Goal: Register for event/course

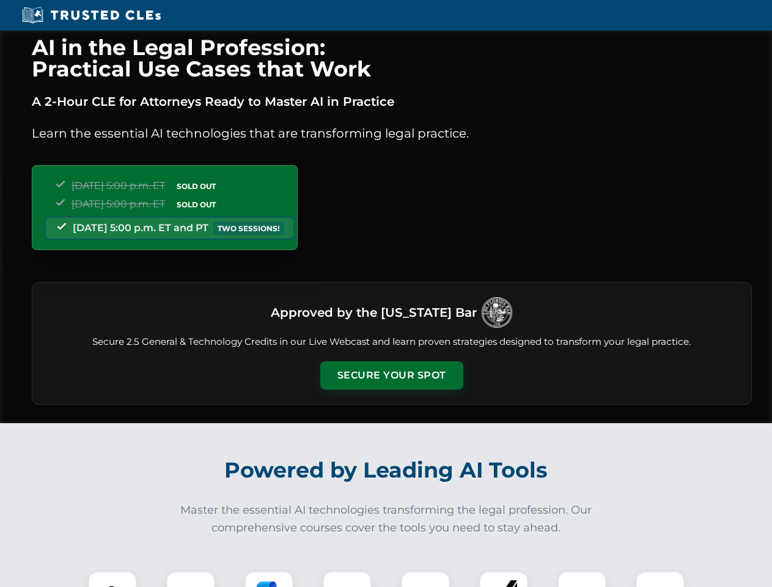
click at [391, 375] on button "Secure Your Spot" at bounding box center [391, 375] width 143 height 28
click at [112, 579] on img at bounding box center [112, 594] width 35 height 35
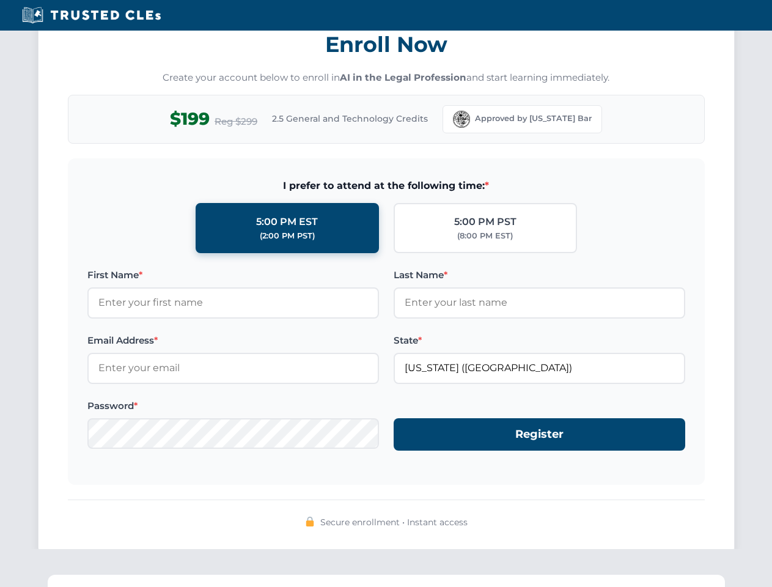
scroll to position [1199, 0]
